Goal: Register for event/course

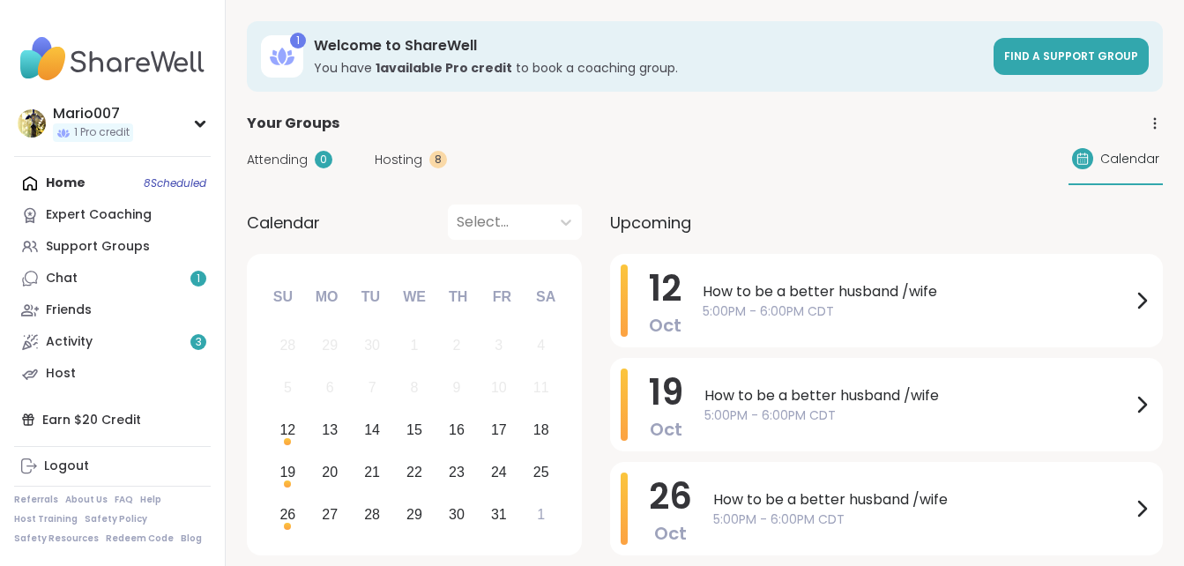
click at [786, 304] on span "5:00PM - 6:00PM CDT" at bounding box center [917, 311] width 429 height 19
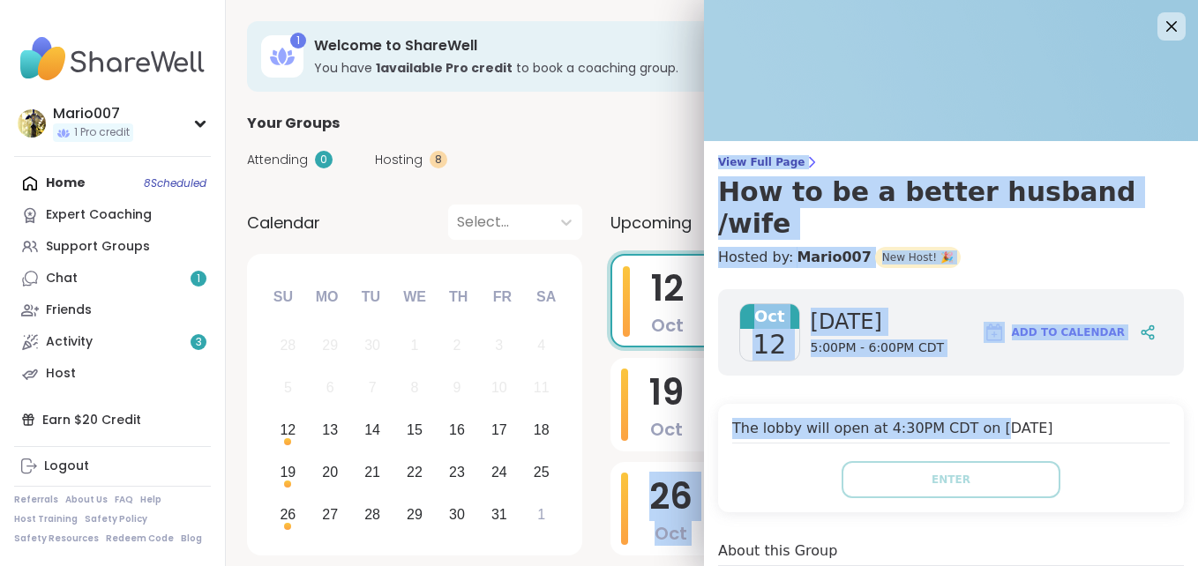
drag, startPoint x: 975, startPoint y: 369, endPoint x: 1200, endPoint y: 398, distance: 226.8
drag, startPoint x: 1200, startPoint y: 398, endPoint x: 1180, endPoint y: 384, distance: 24.7
click at [1180, 384] on div "View Full Page How to be a better husband /wife Hosted by: Mario007 New Host! 🎉…" at bounding box center [951, 283] width 494 height 566
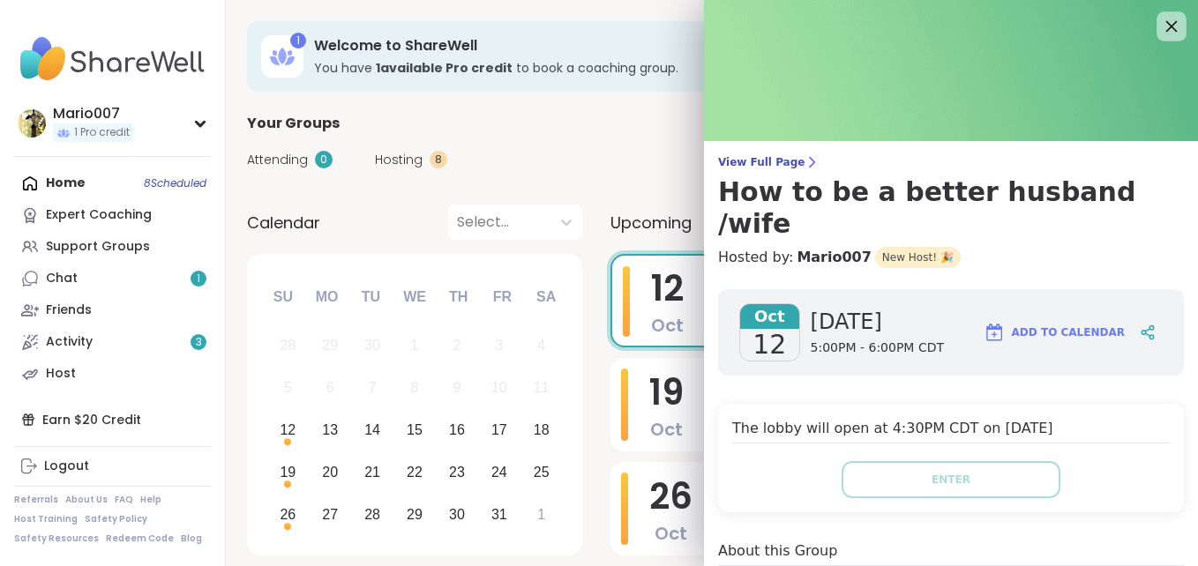
click at [1160, 19] on icon at bounding box center [1171, 26] width 22 height 22
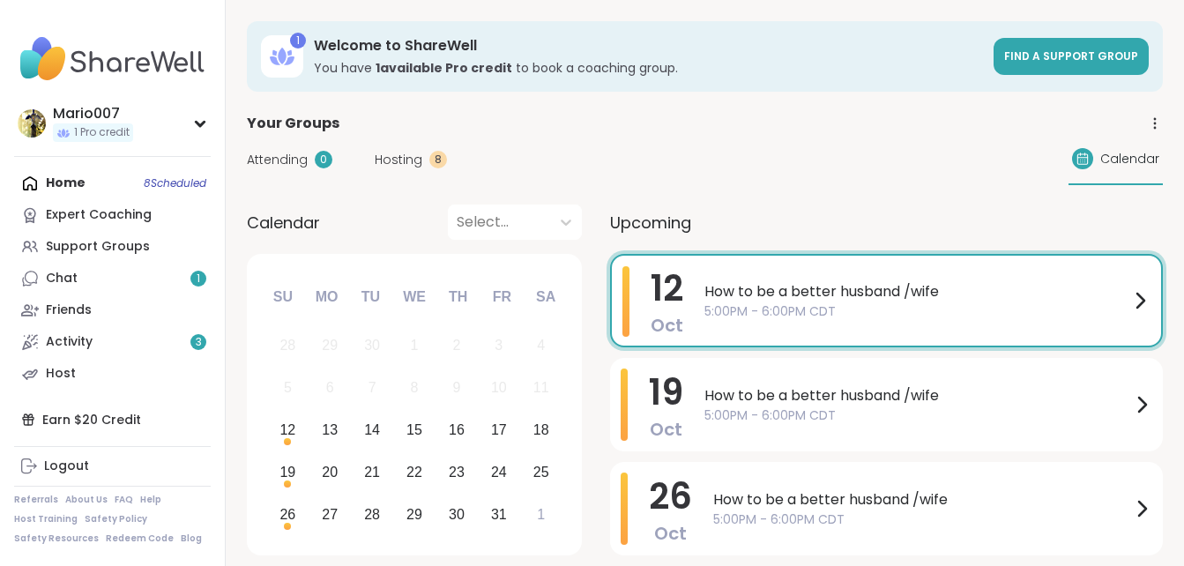
drag, startPoint x: 1182, startPoint y: 227, endPoint x: 1190, endPoint y: 210, distance: 18.5
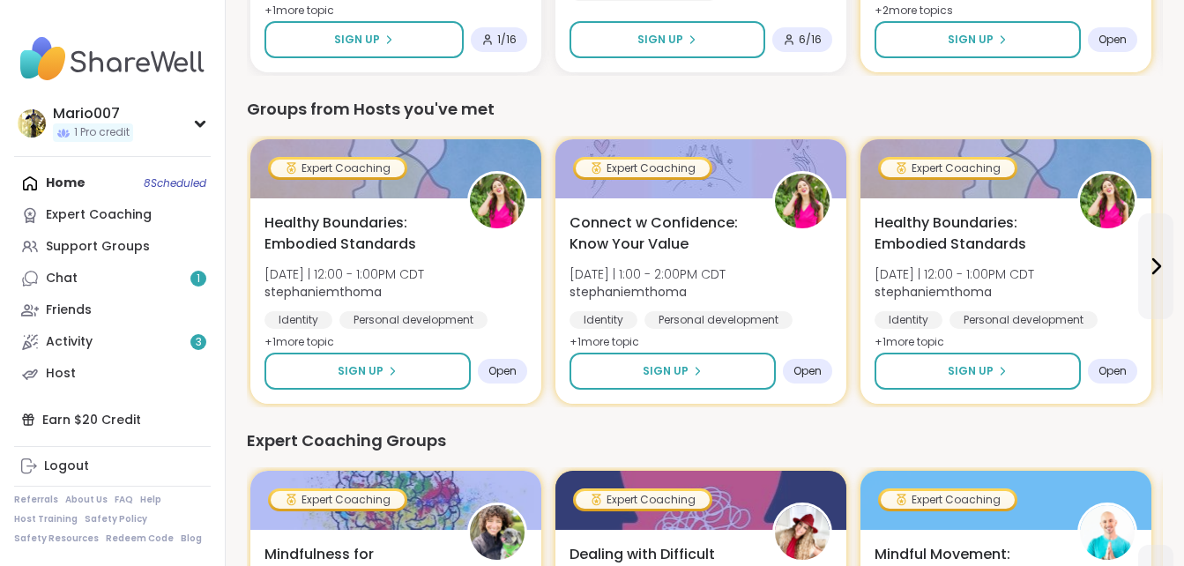
scroll to position [989, 0]
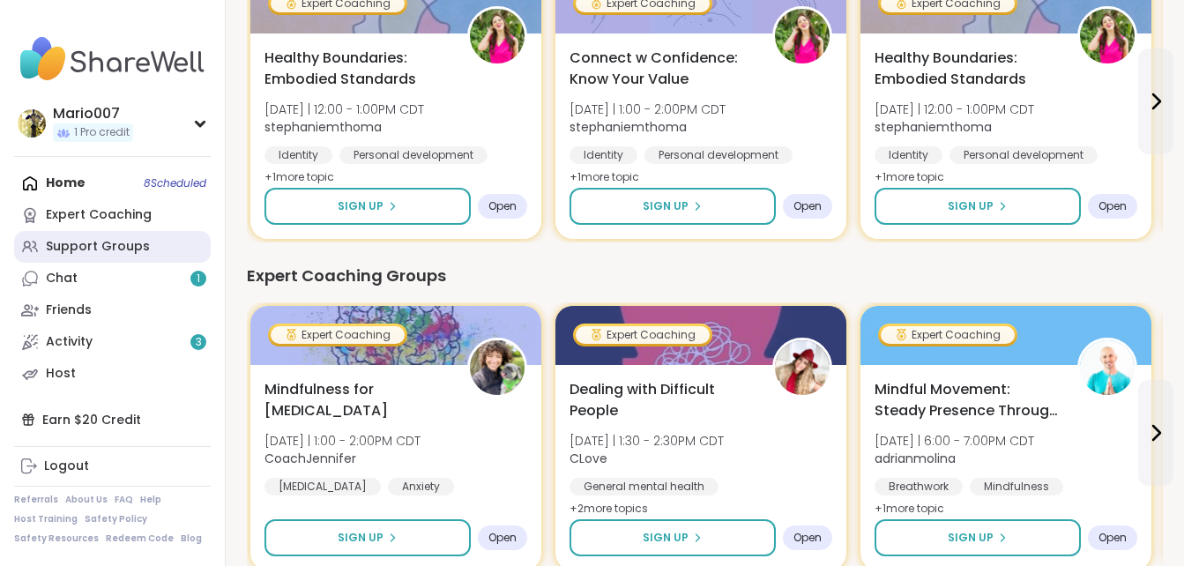
click at [123, 245] on div "Support Groups" at bounding box center [98, 247] width 104 height 18
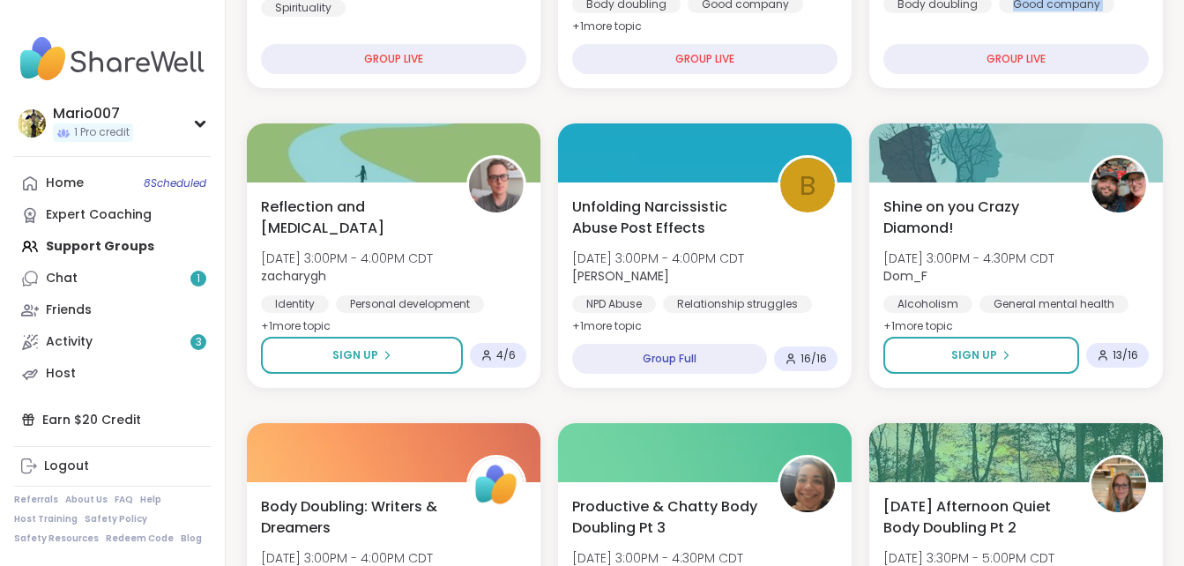
scroll to position [1517, 0]
